Goal: Book appointment/travel/reservation

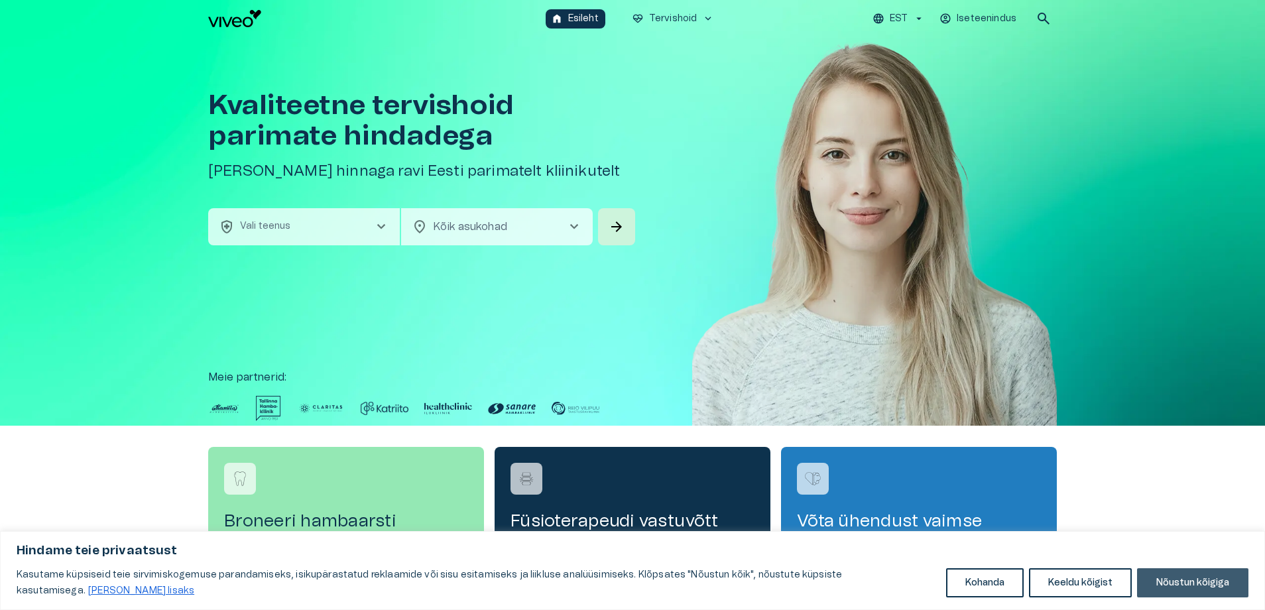
click at [1191, 579] on button "Nõustun kõigiga" at bounding box center [1192, 582] width 111 height 29
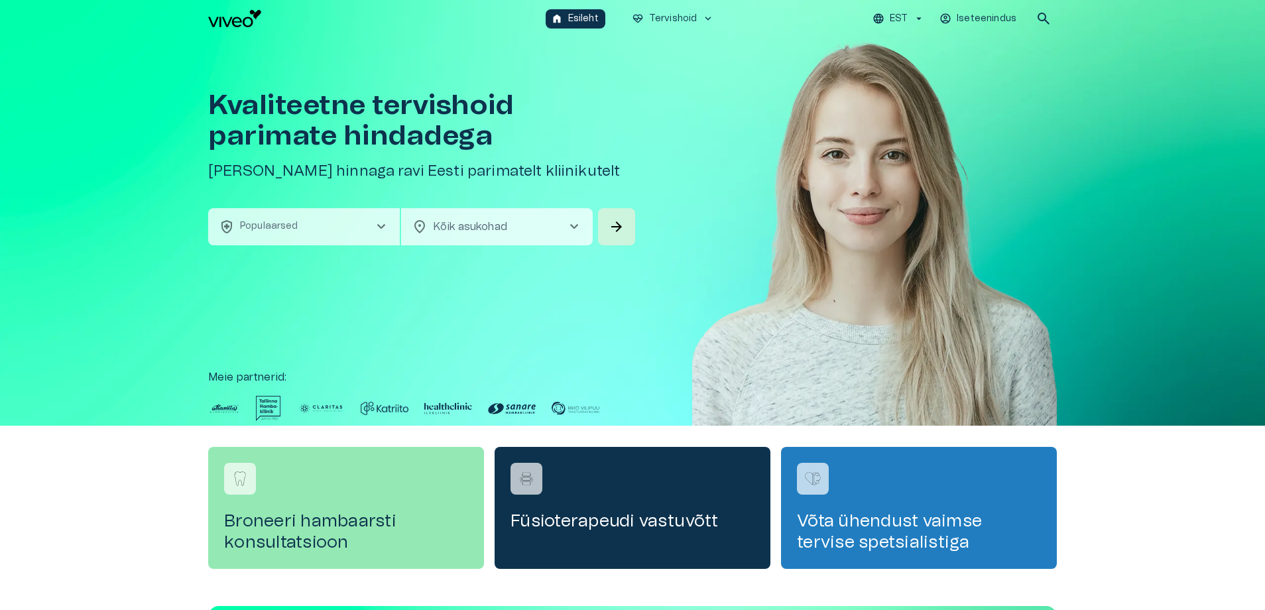
click at [368, 231] on button "health_and_safety Populaarsed chevron_right" at bounding box center [304, 226] width 192 height 37
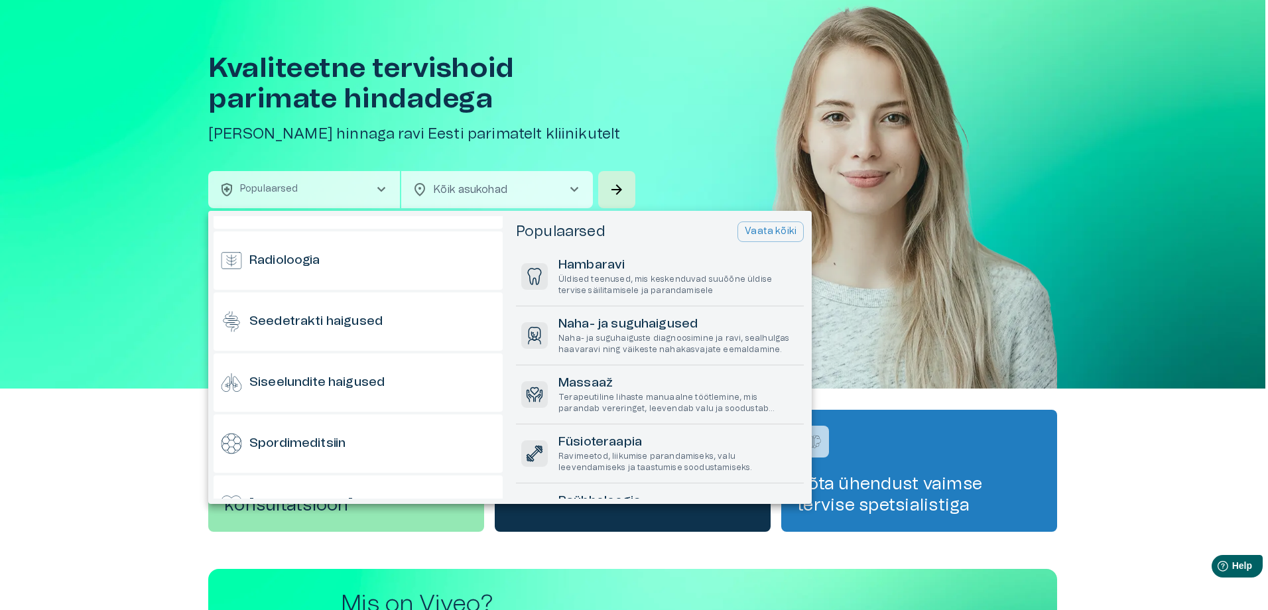
scroll to position [709, 0]
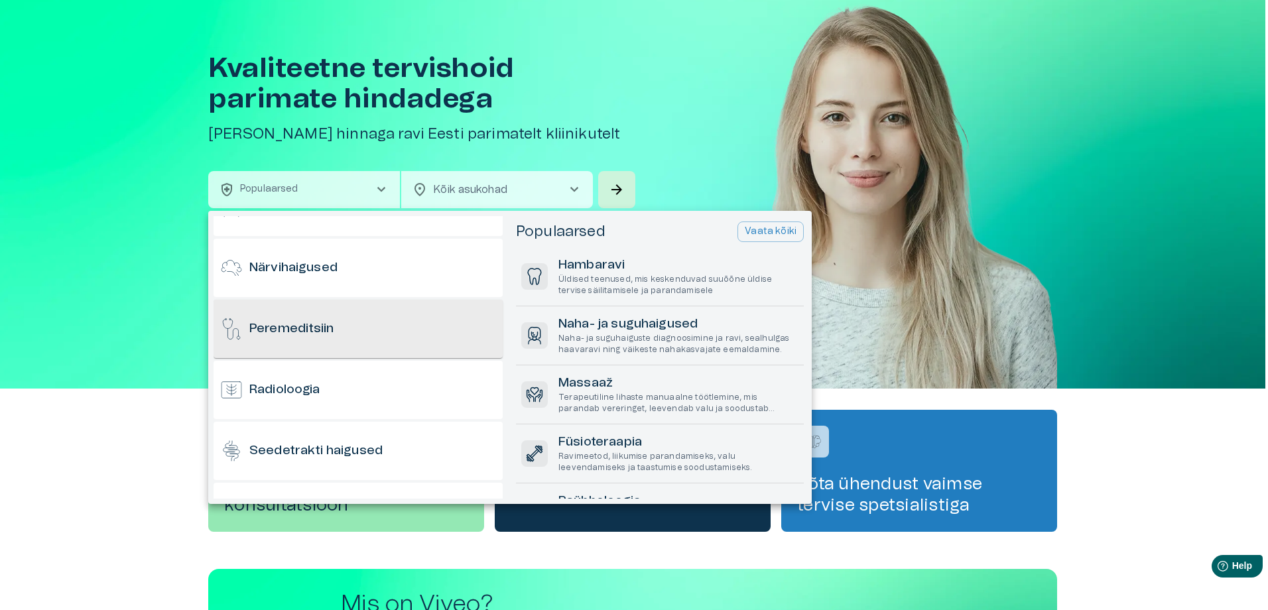
click at [344, 341] on div "Peremeditsiin" at bounding box center [357, 329] width 289 height 58
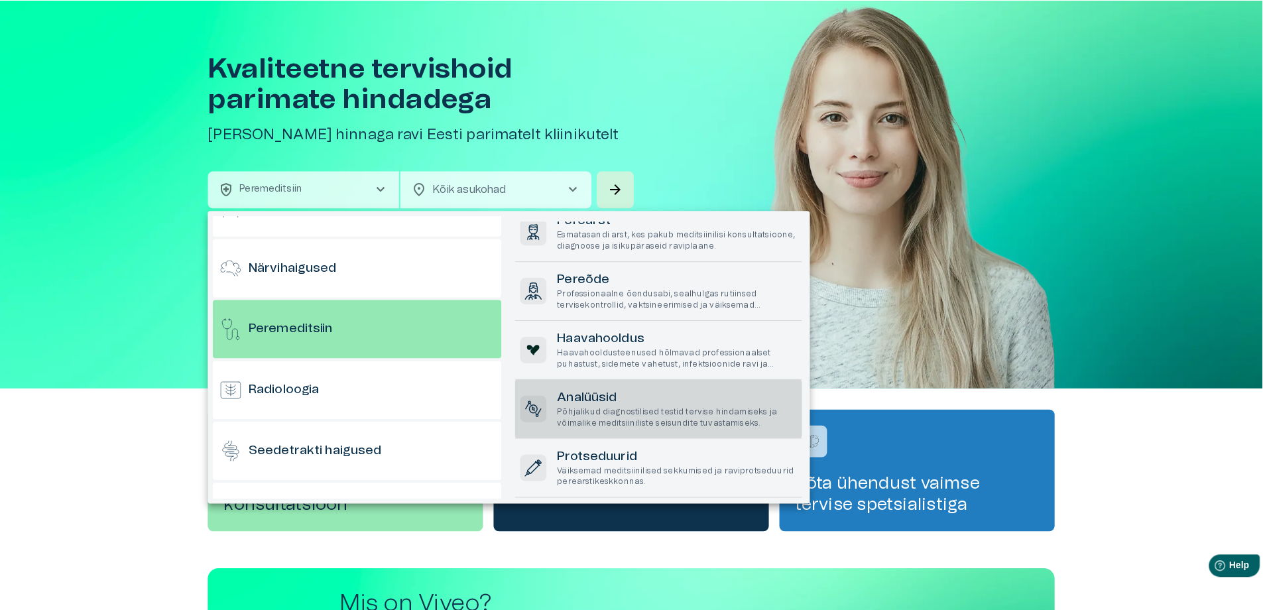
scroll to position [0, 0]
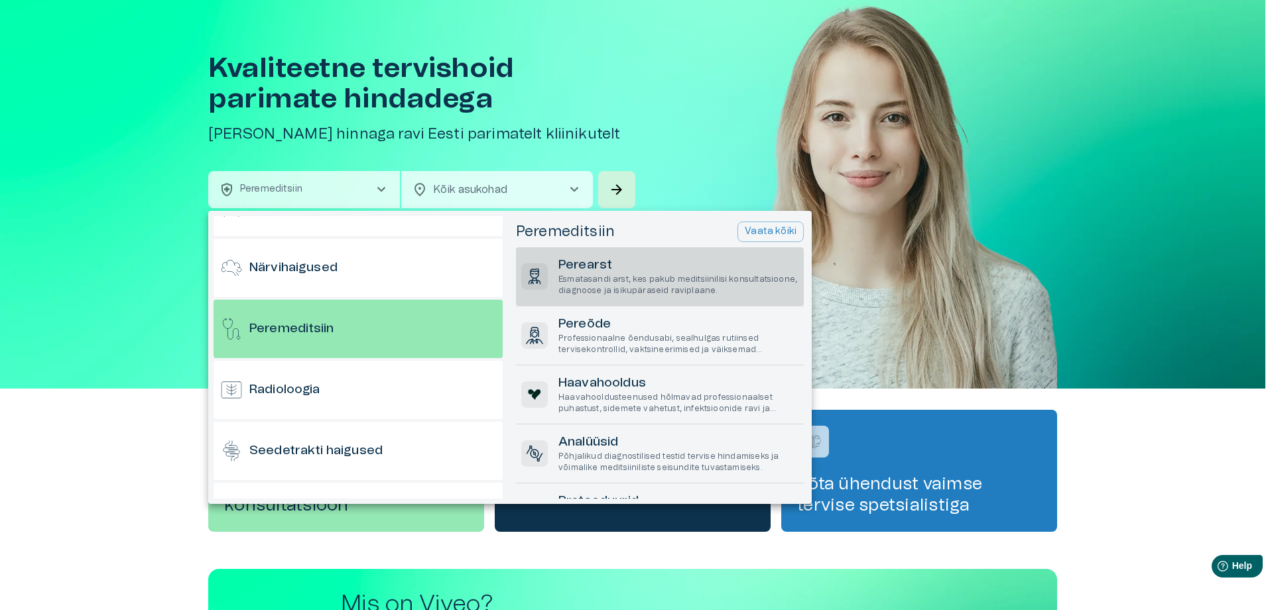
click at [646, 285] on p "Esmatasandi arst, kes pakub meditsiinilisi konsultatsioone, diagnoose ja isikup…" at bounding box center [678, 285] width 240 height 23
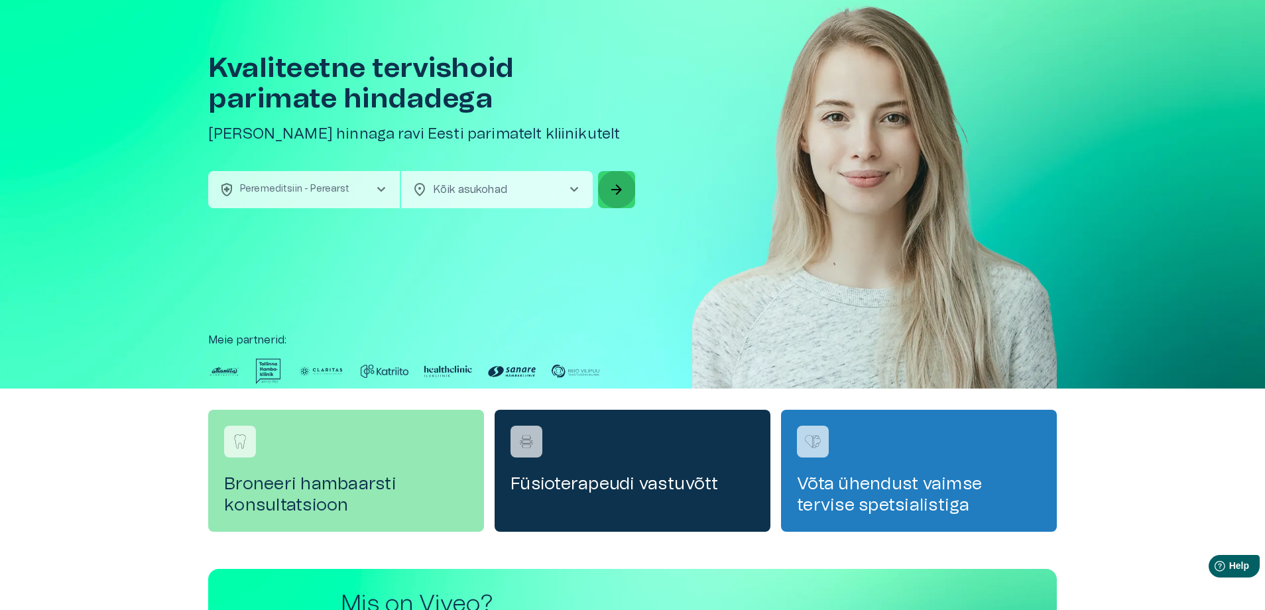
click at [615, 199] on button "arrow_forward" at bounding box center [616, 189] width 37 height 37
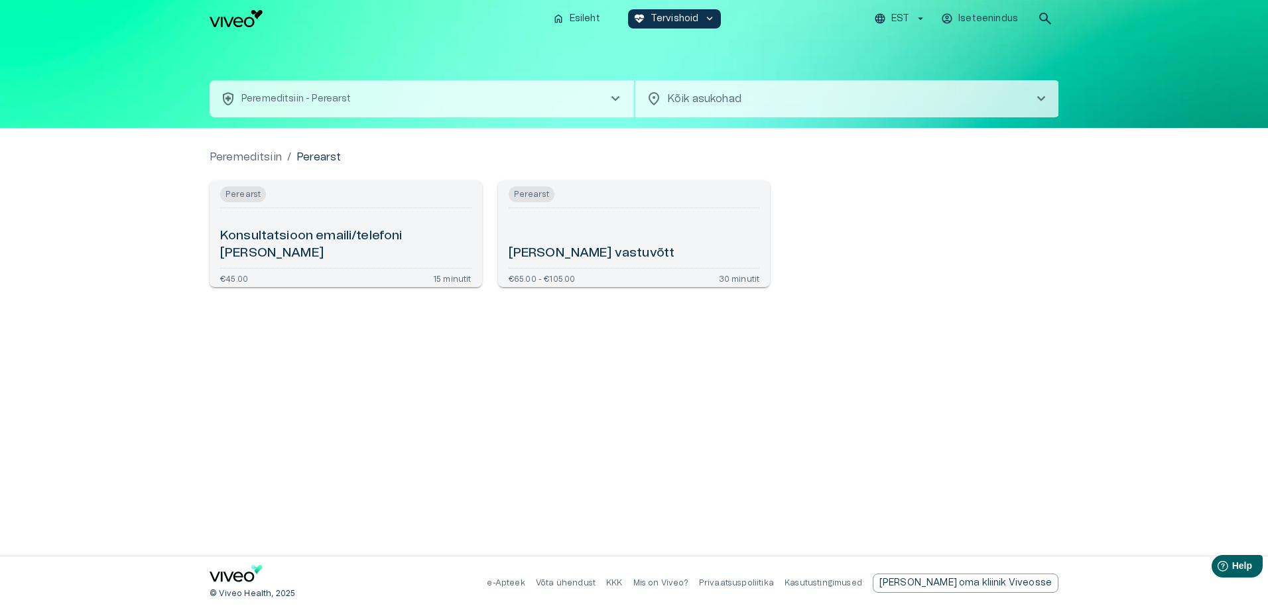
click at [310, 253] on h6 "Konsultatsioon emaili/telefoni [PERSON_NAME]" at bounding box center [345, 244] width 251 height 35
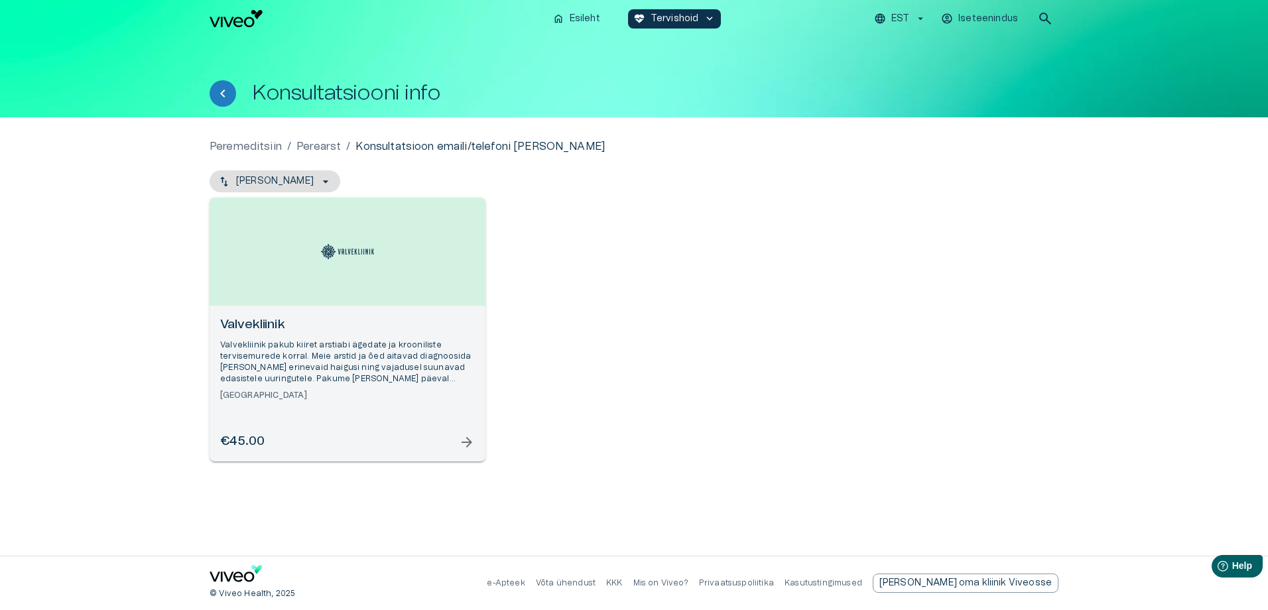
click at [465, 439] on span "arrow_forward" at bounding box center [467, 442] width 16 height 16
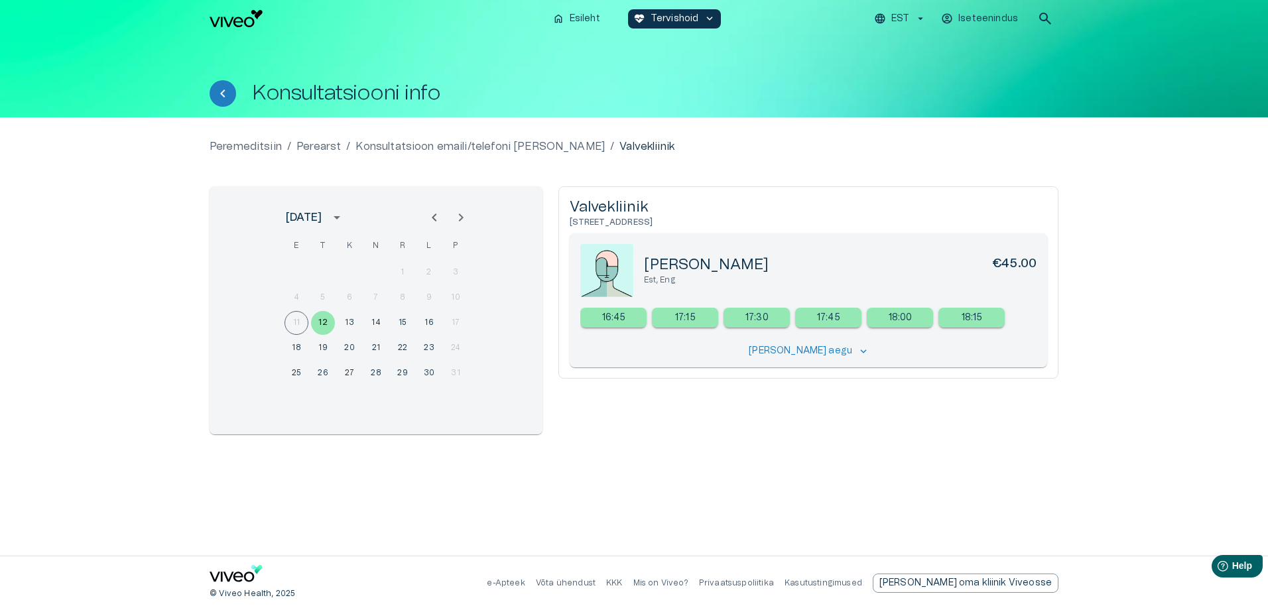
click at [685, 488] on div "Peremeditsiin / Perearst / Konsultatsioon emaili/telefoni [PERSON_NAME] / Valve…" at bounding box center [634, 337] width 849 height 396
drag, startPoint x: 647, startPoint y: 204, endPoint x: 562, endPoint y: 204, distance: 84.9
click at [562, 204] on div "Valvekliinik [STREET_ADDRESS] [PERSON_NAME] €45.00 Est, Eng 16:45 17:15 17:30 1…" at bounding box center [808, 282] width 500 height 192
click at [1004, 20] on p "Iseteenindus" at bounding box center [988, 19] width 60 height 14
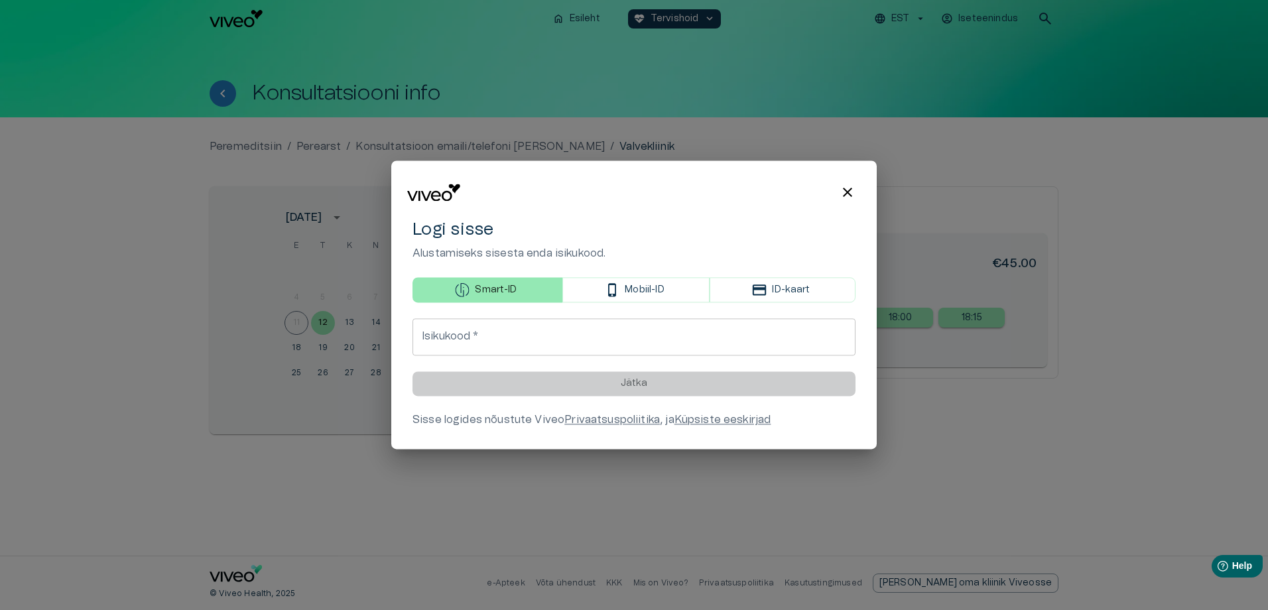
click at [154, 278] on div at bounding box center [634, 305] width 1268 height 610
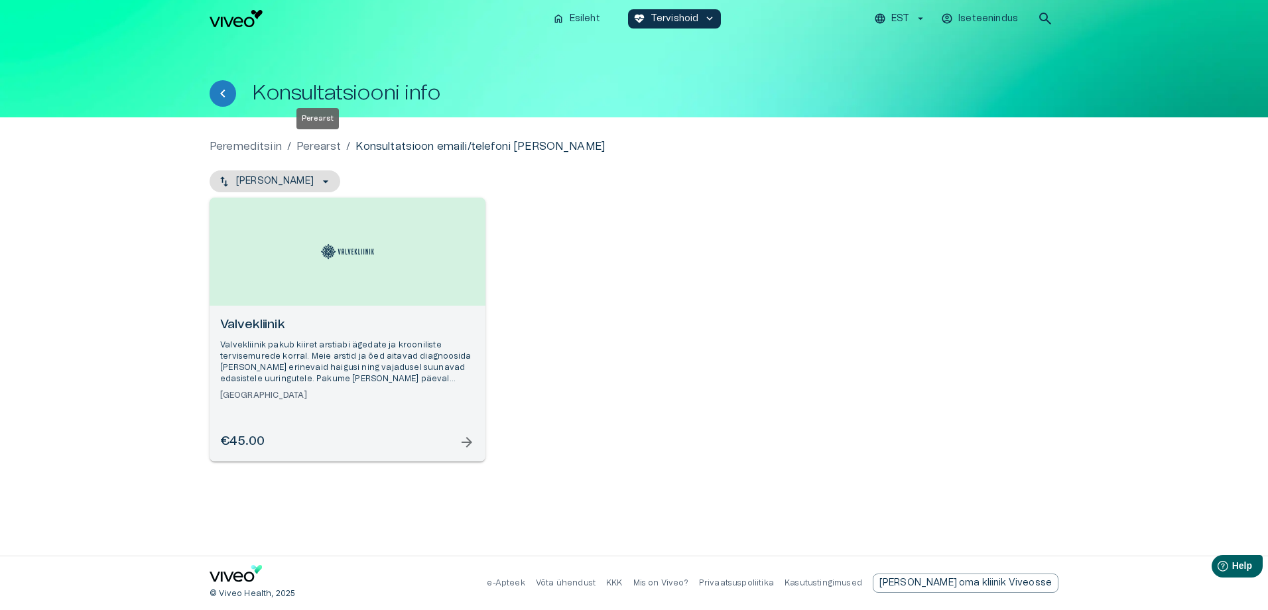
click at [324, 147] on p "Perearst" at bounding box center [318, 147] width 44 height 16
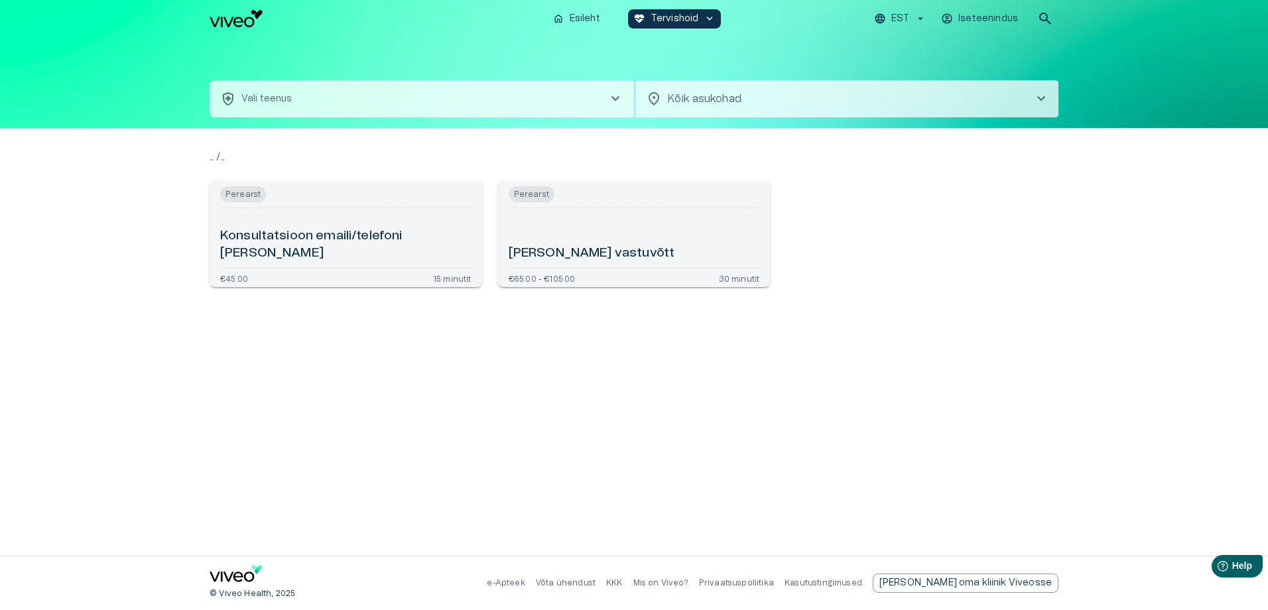
click at [357, 100] on button "health_and_safety Vali teenus chevron_right" at bounding box center [422, 98] width 424 height 37
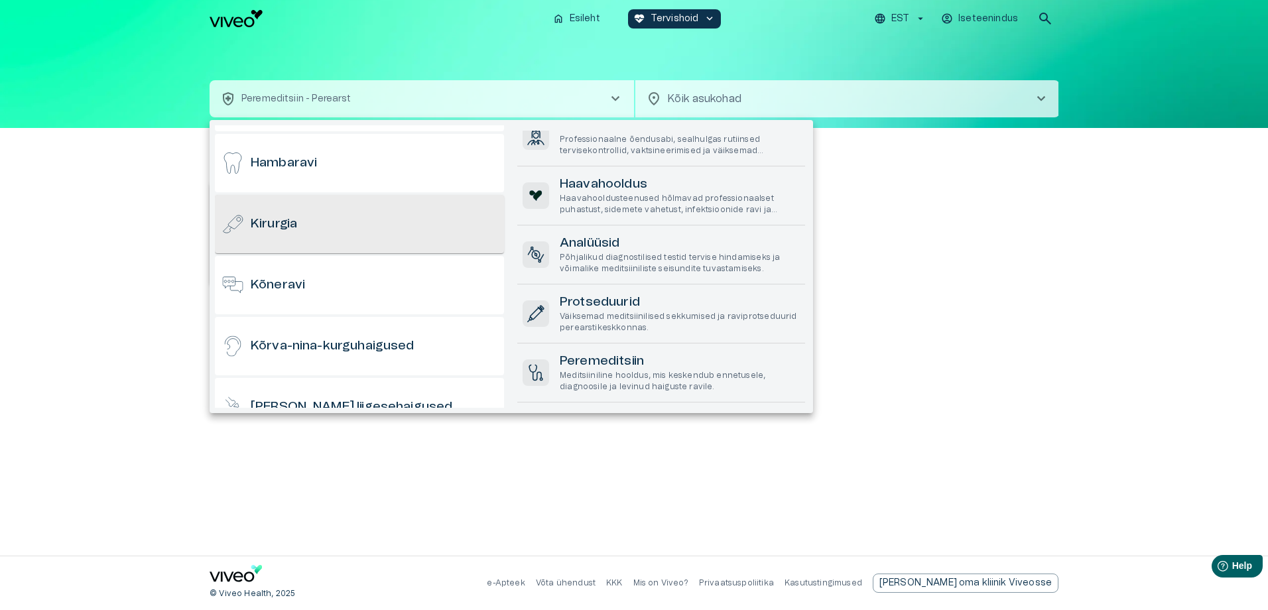
scroll to position [66, 0]
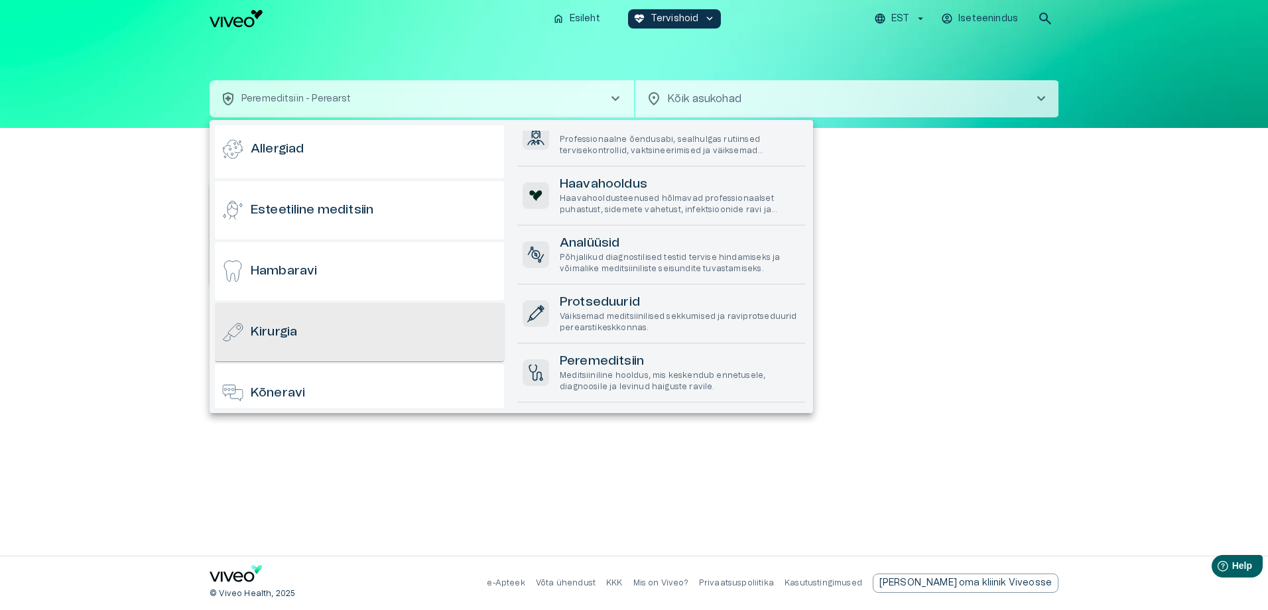
click at [286, 322] on div "Kirurgia" at bounding box center [359, 332] width 289 height 58
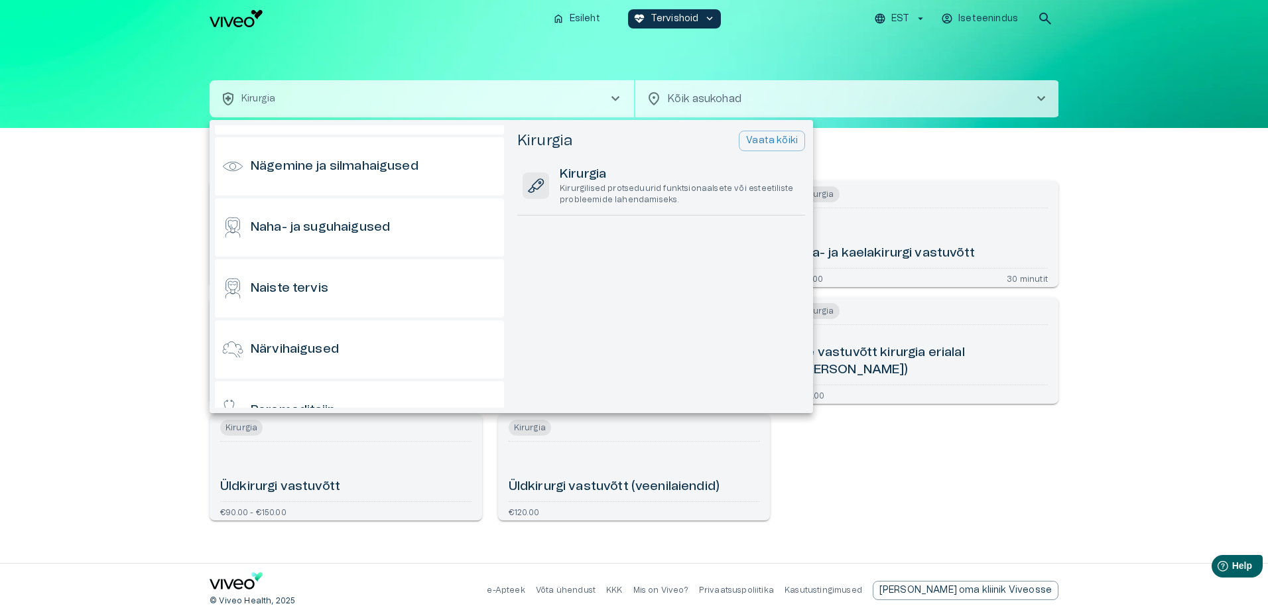
scroll to position [568, 0]
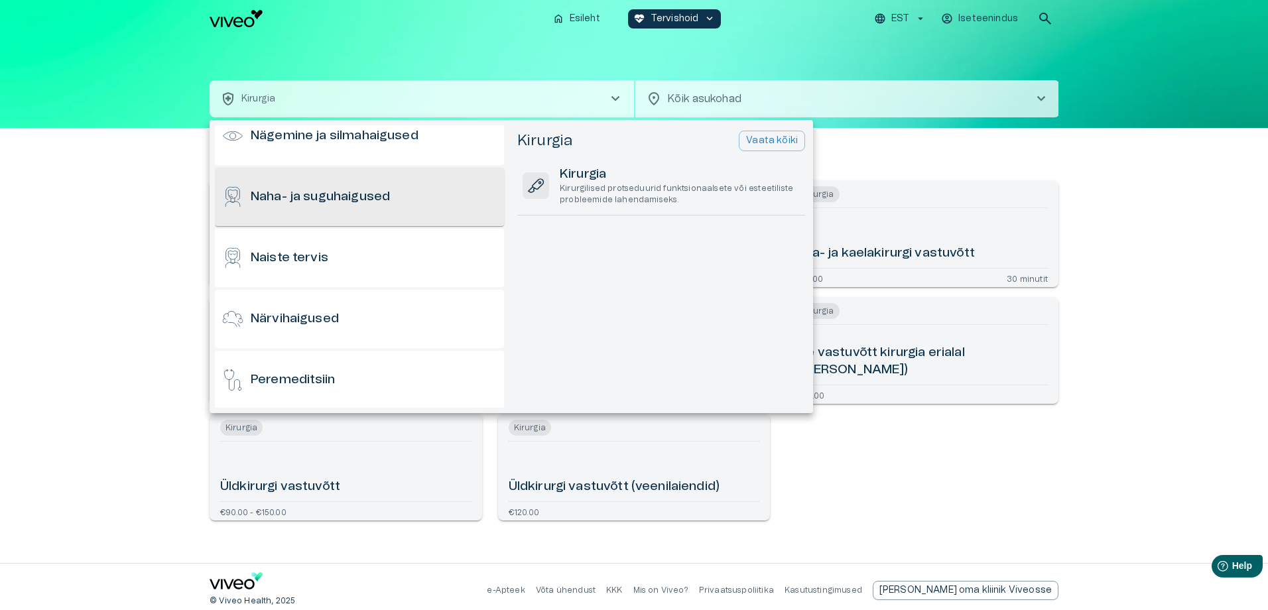
click at [374, 212] on div "Naha- ja suguhaigused" at bounding box center [359, 197] width 289 height 58
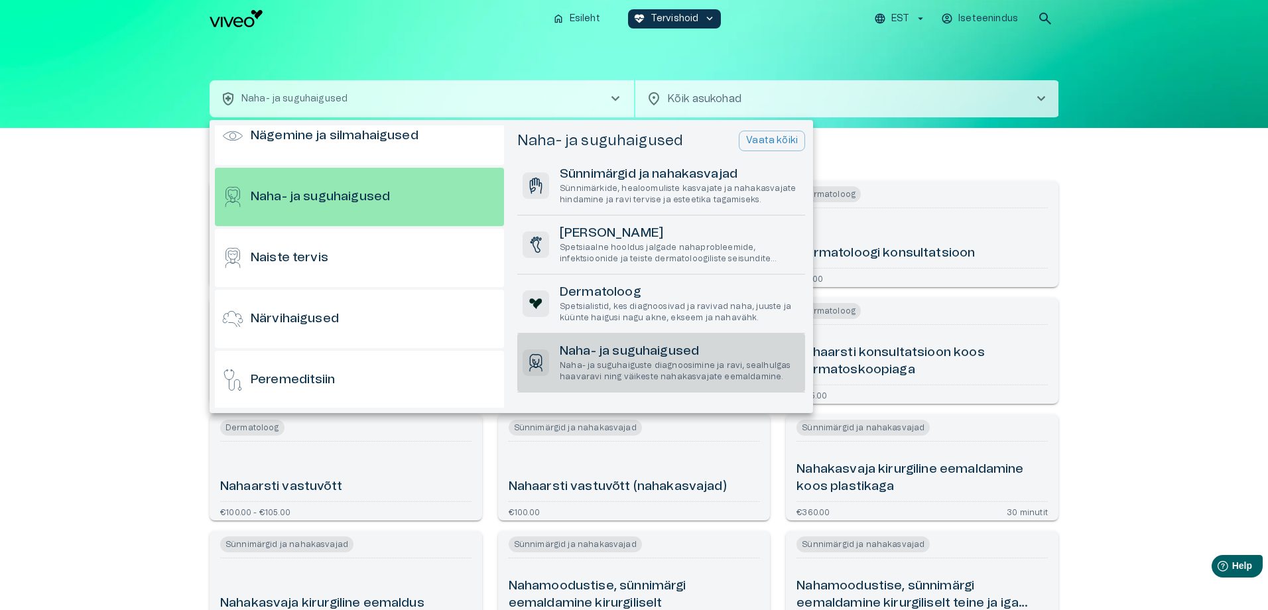
click at [712, 365] on p "Naha- ja suguhaiguste diagnoosimine ja ravi, sealhulgas haavaravi ning väikeste…" at bounding box center [680, 371] width 240 height 23
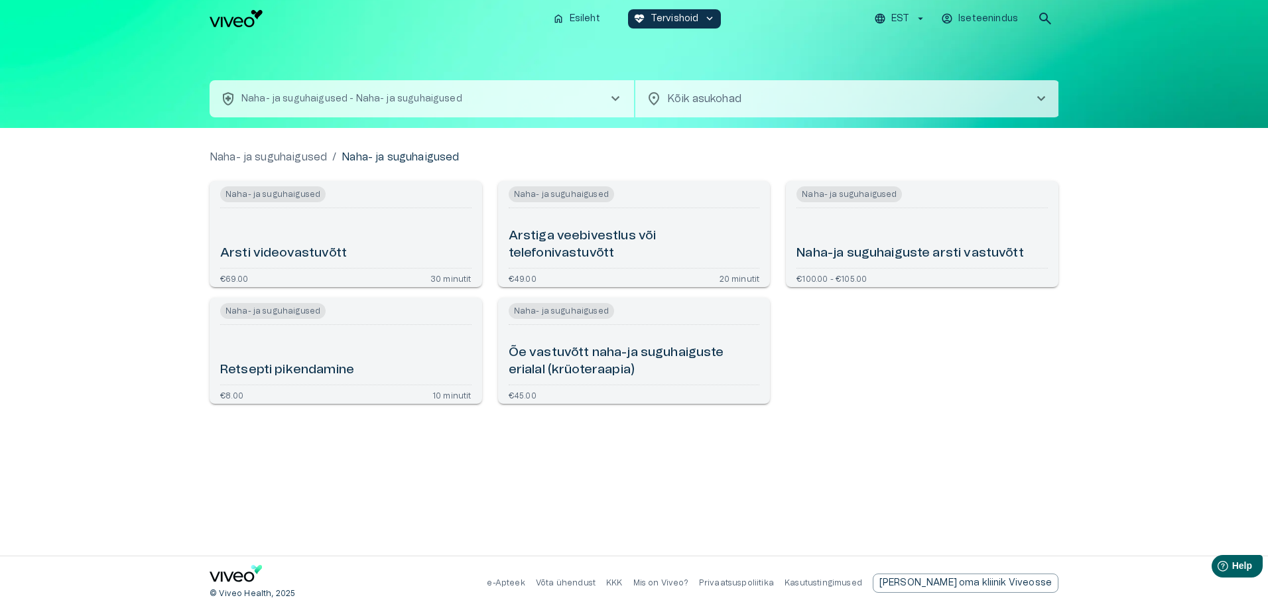
click at [566, 233] on h6 "Arstiga veebivestlus või telefonivastuvõtt" at bounding box center [634, 244] width 251 height 35
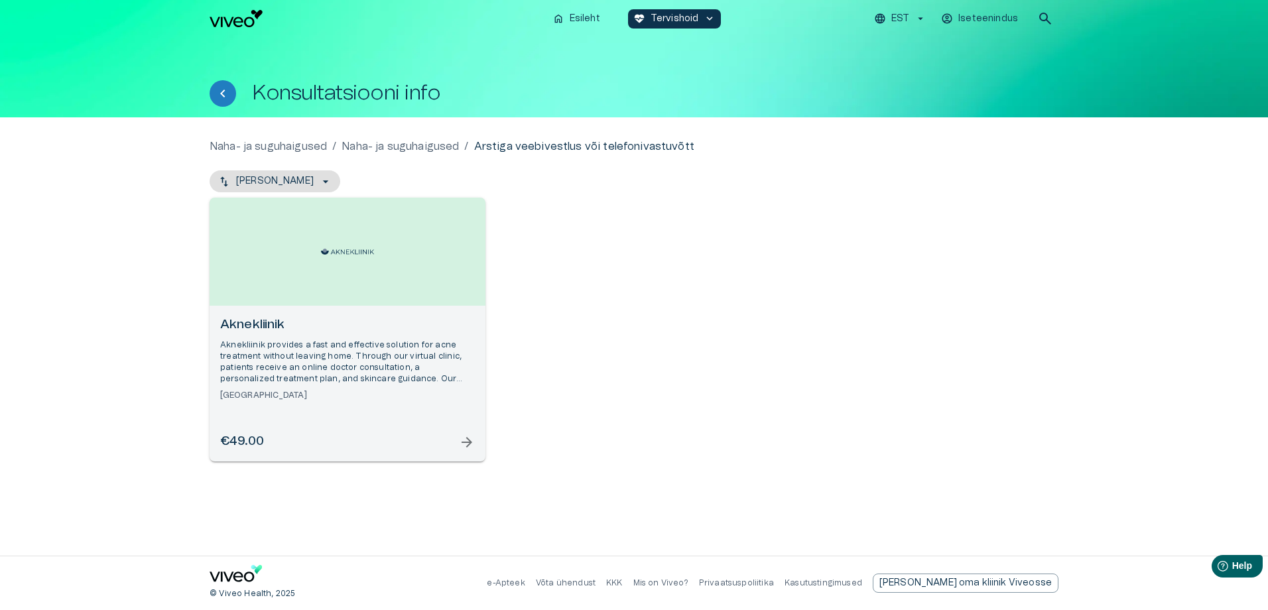
click at [462, 448] on span "arrow_forward" at bounding box center [467, 442] width 16 height 16
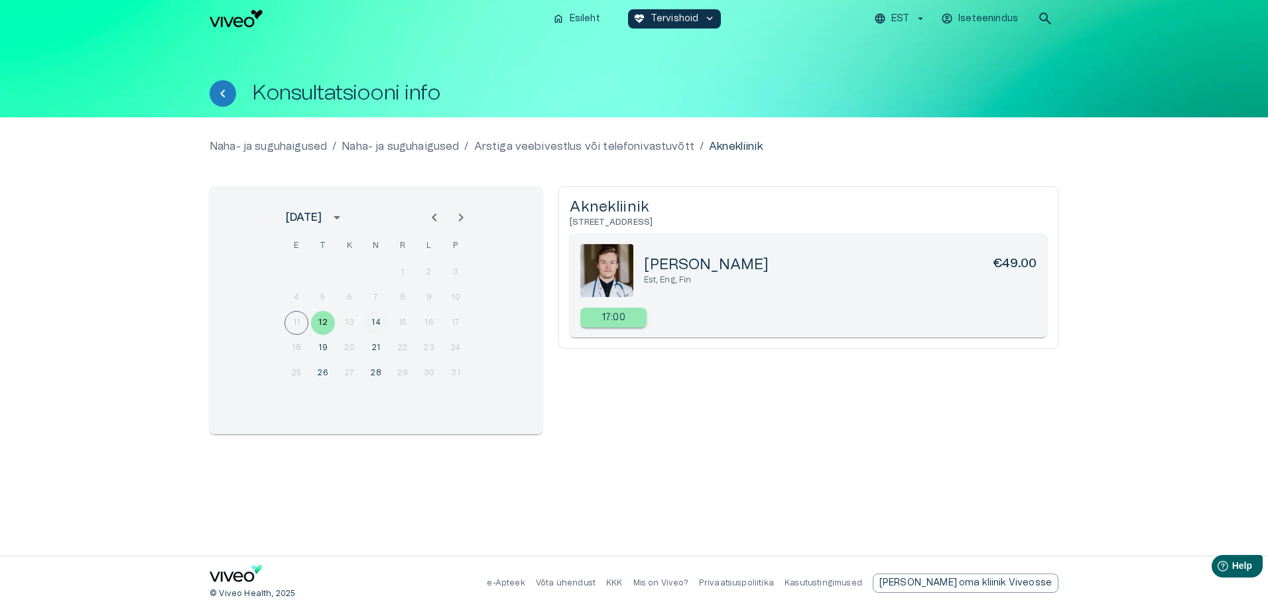
click at [371, 320] on button "14" at bounding box center [376, 323] width 24 height 24
click at [318, 323] on button "12" at bounding box center [323, 323] width 24 height 24
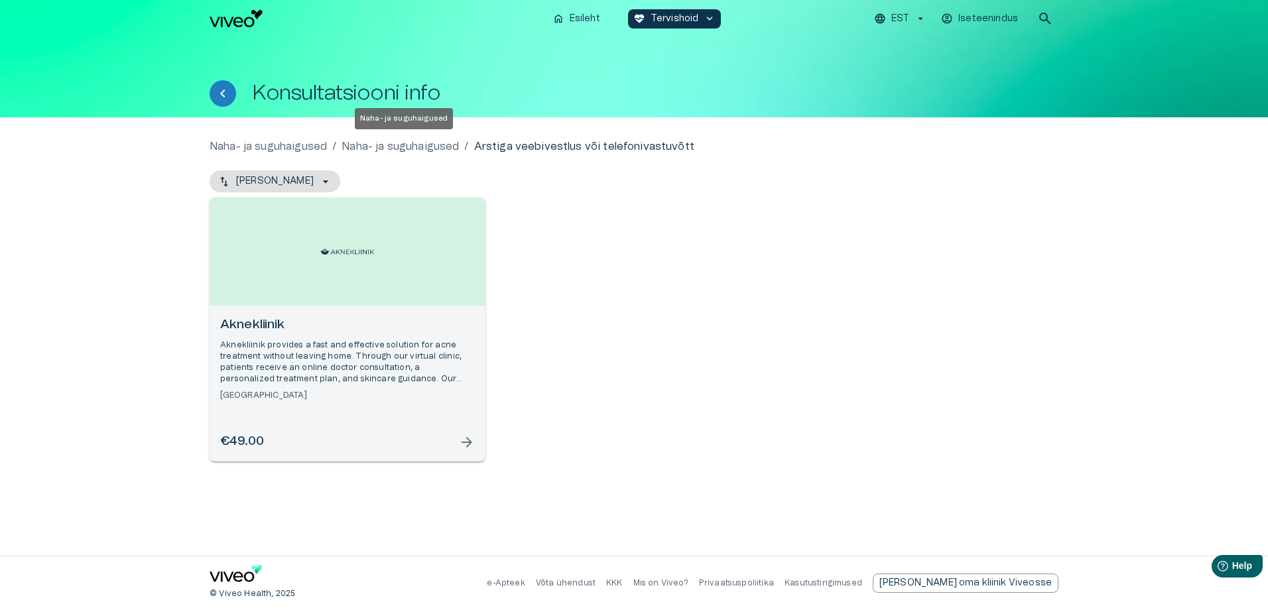
click at [418, 147] on p "Naha- ja suguhaigused" at bounding box center [399, 147] width 117 height 16
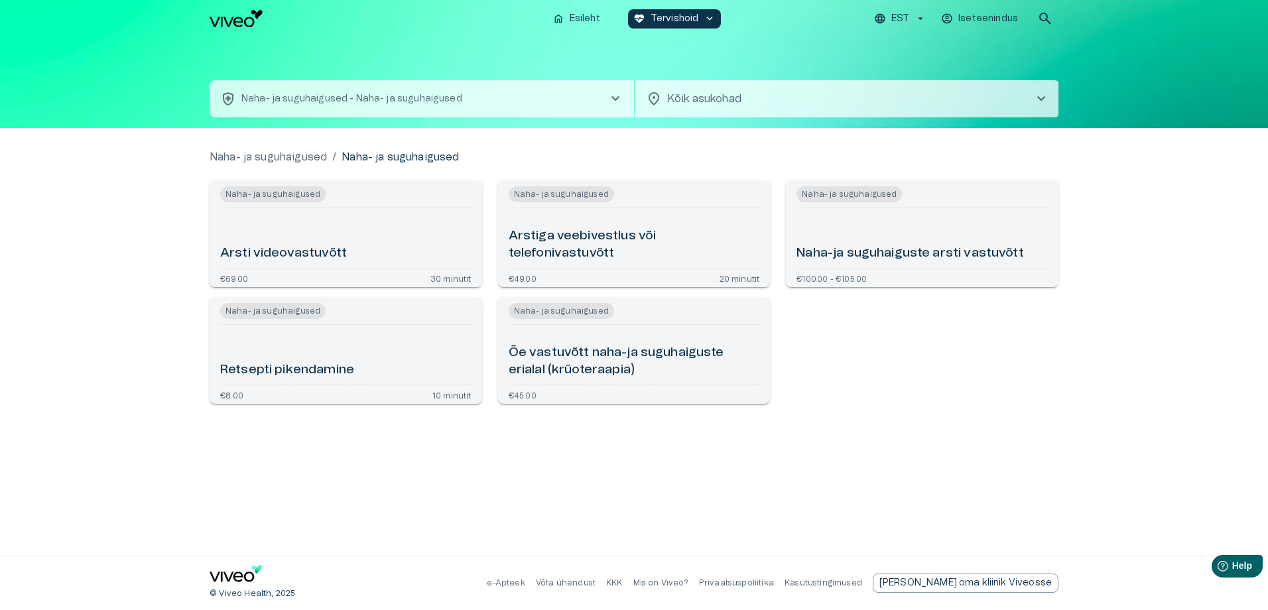
click at [331, 245] on h6 "Arsti videovastuvõtt" at bounding box center [283, 254] width 127 height 18
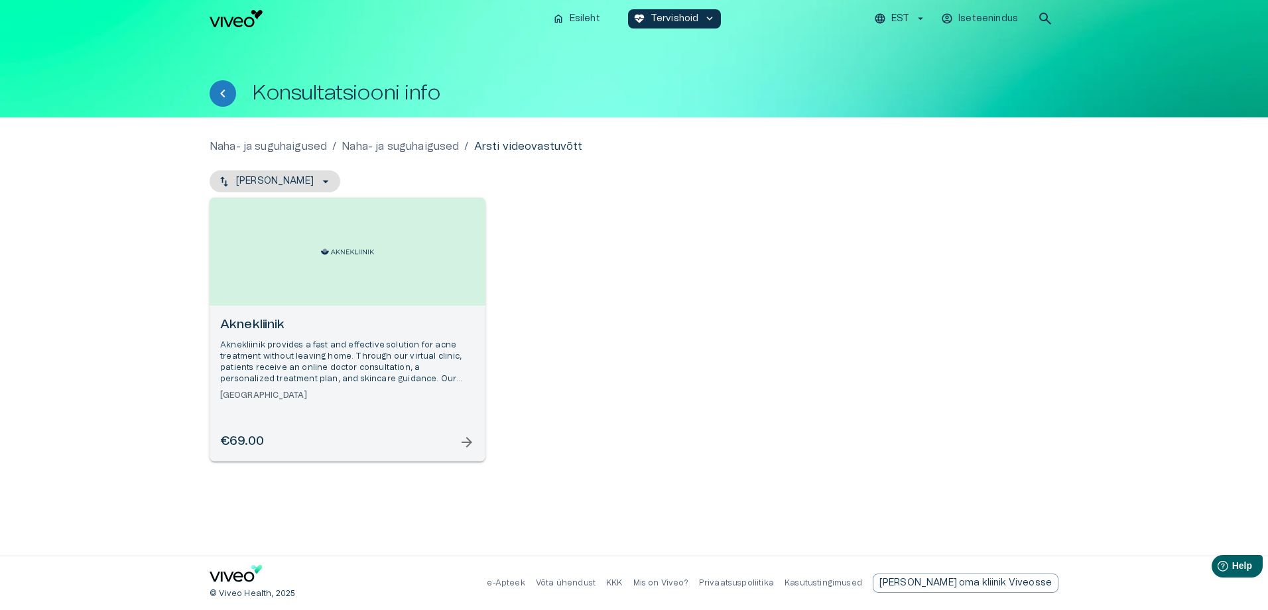
click at [473, 444] on span "arrow_forward" at bounding box center [467, 442] width 16 height 16
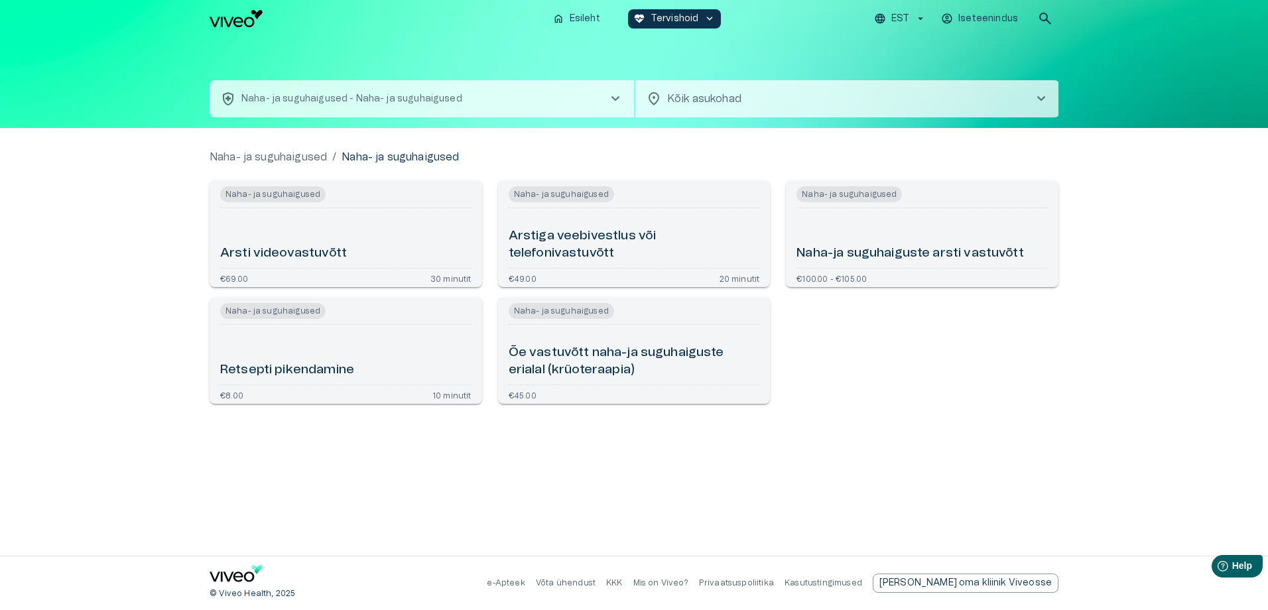
click at [914, 250] on h6 "Naha-ja suguhaiguste arsti vastuvõtt" at bounding box center [909, 254] width 227 height 18
click at [691, 369] on h6 "Õe vastuvõtt naha-ja suguhaiguste erialal (krüoteraapia)" at bounding box center [634, 361] width 251 height 35
click at [632, 236] on h6 "Arstiga veebivestlus või telefonivastuvõtt" at bounding box center [634, 244] width 251 height 35
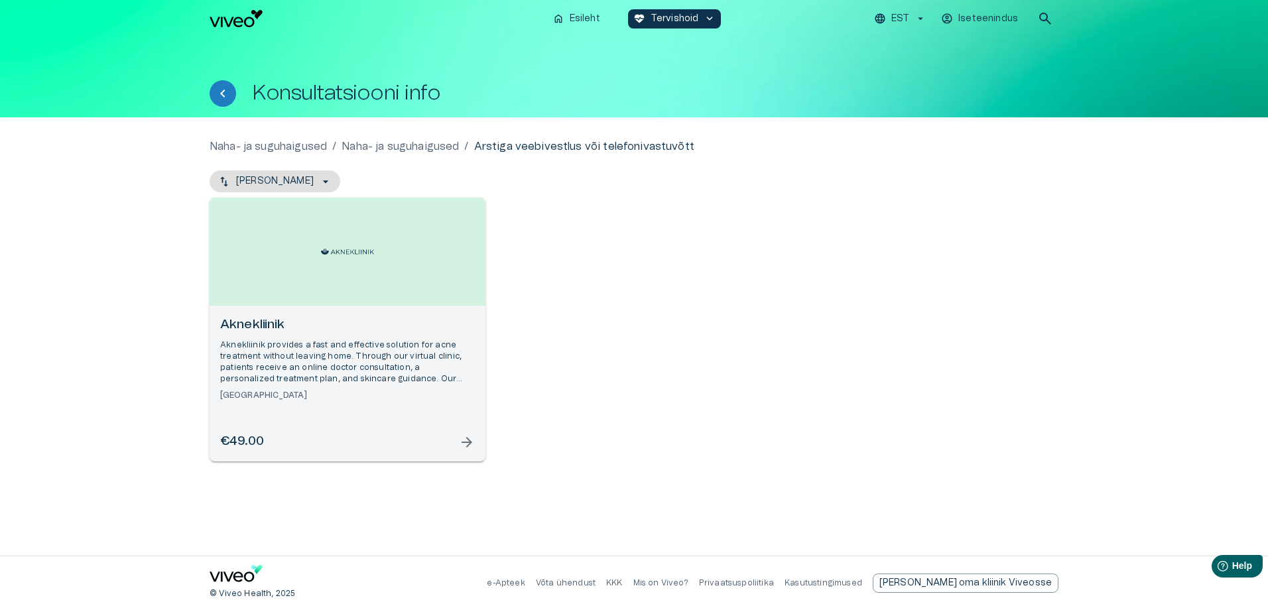
click at [463, 437] on span "arrow_forward" at bounding box center [467, 442] width 16 height 16
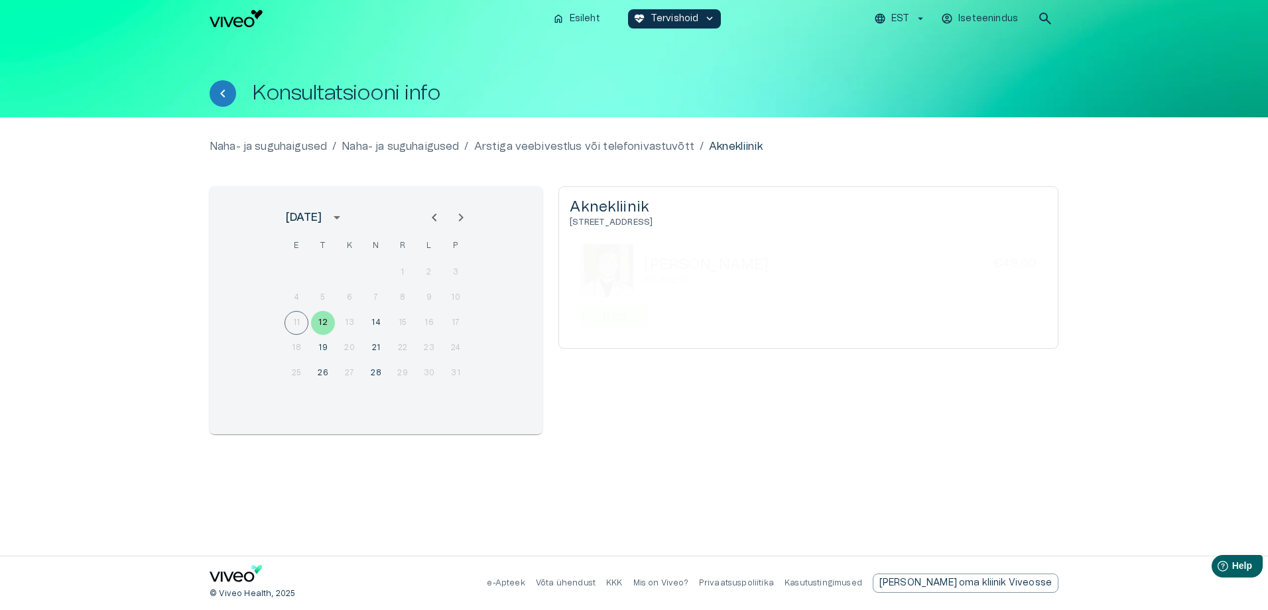
click at [691, 470] on div "Naha- ja suguhaigused / Naha- ja suguhaigused / Arstiga veebivestlus või telefo…" at bounding box center [634, 337] width 849 height 396
